Goal: Information Seeking & Learning: Learn about a topic

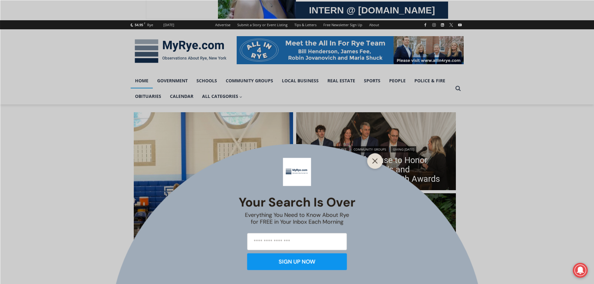
scroll to position [62, 0]
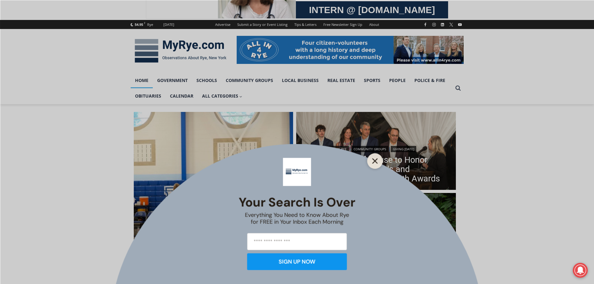
click at [376, 161] on line "Close" at bounding box center [375, 161] width 4 height 4
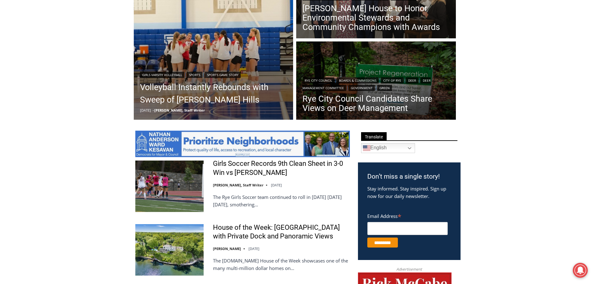
scroll to position [218, 0]
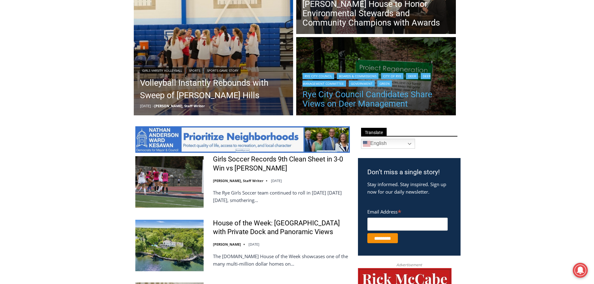
click at [342, 98] on link "Rye City Council Candidates Share Views on Deer Management" at bounding box center [376, 99] width 147 height 19
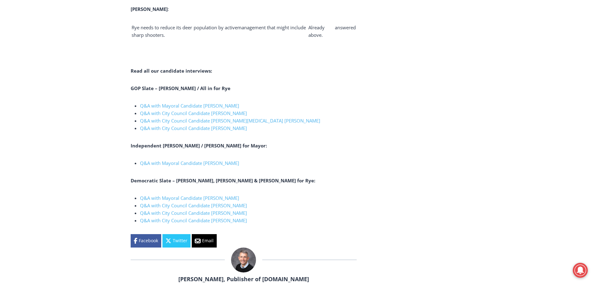
scroll to position [2111, 0]
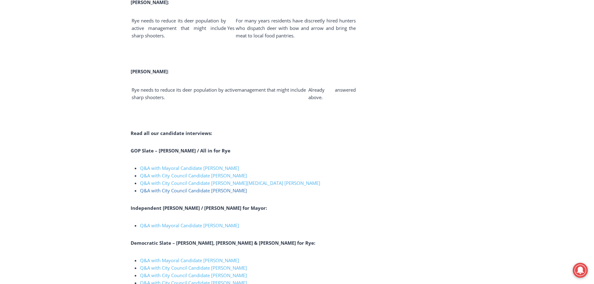
click at [239, 188] on span "Q&A with City Council Candidate Maria Tufvesson Shuck" at bounding box center [193, 191] width 107 height 6
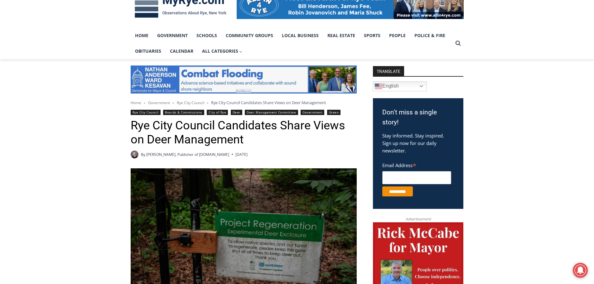
scroll to position [0, 0]
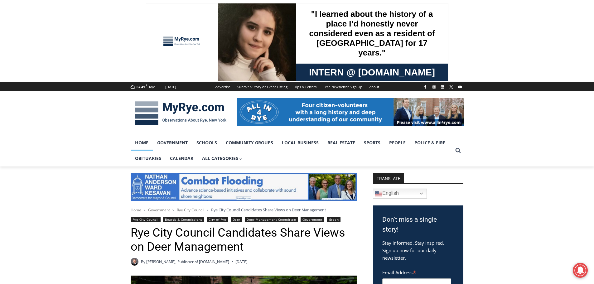
click at [143, 146] on link "Home" at bounding box center [142, 143] width 22 height 16
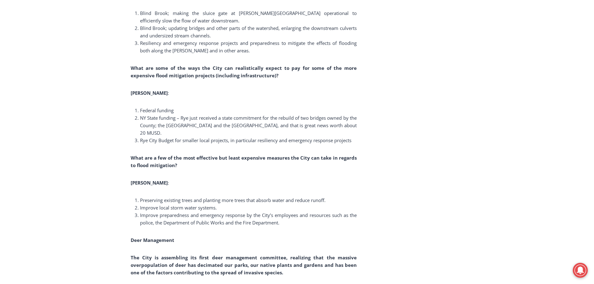
scroll to position [2610, 0]
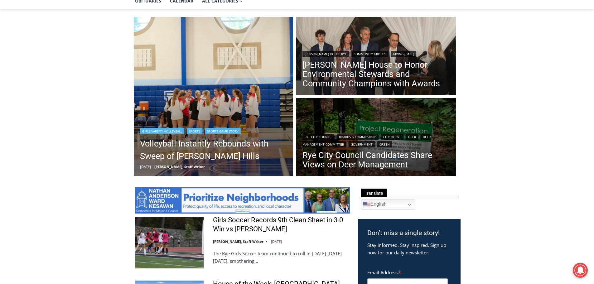
scroll to position [218, 0]
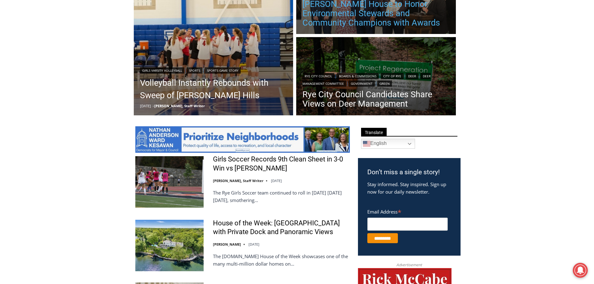
click at [359, 24] on link "[PERSON_NAME] House to Honor Environmental Stewards and Community Champions wit…" at bounding box center [376, 13] width 147 height 28
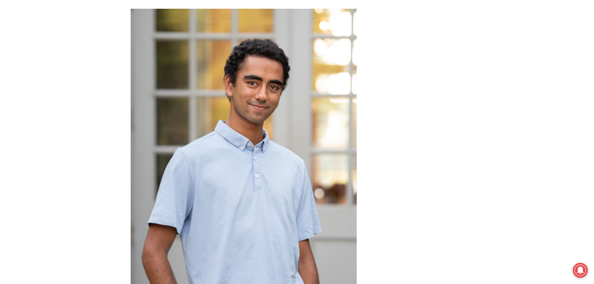
scroll to position [3058, 0]
